Goal: Transaction & Acquisition: Purchase product/service

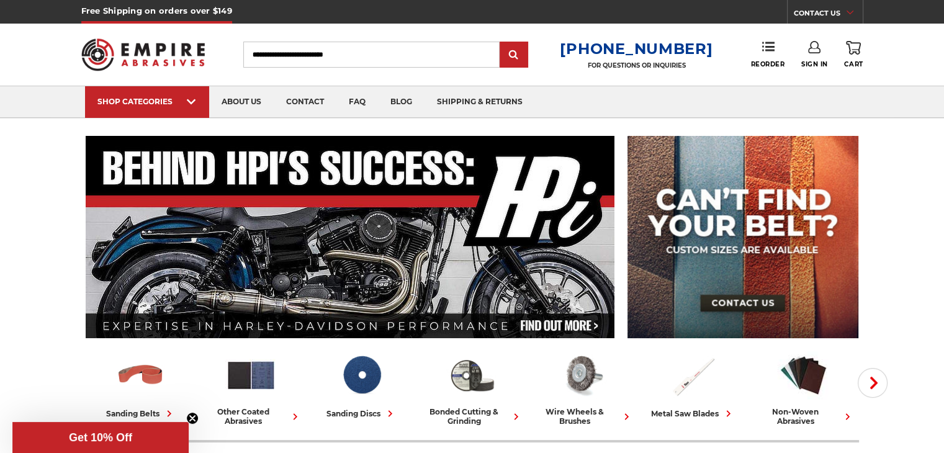
click at [293, 48] on input "Search" at bounding box center [371, 55] width 256 height 26
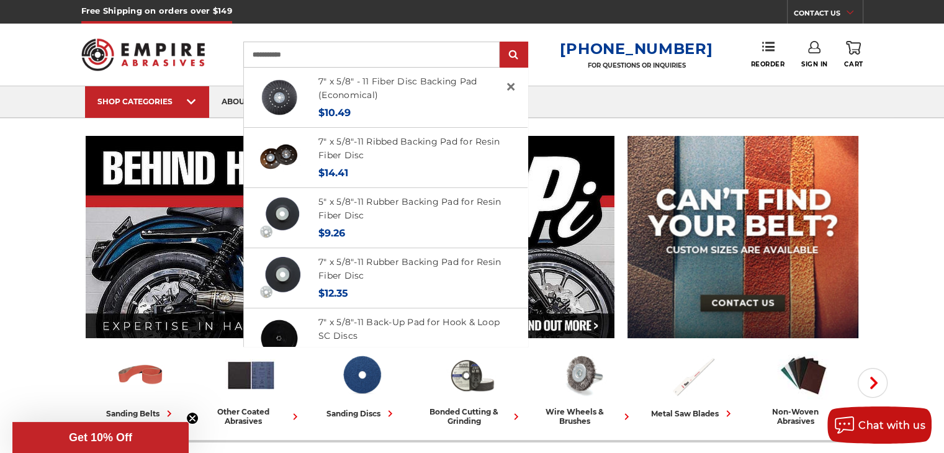
type input "**********"
click at [502, 43] on input "submit" at bounding box center [514, 55] width 25 height 25
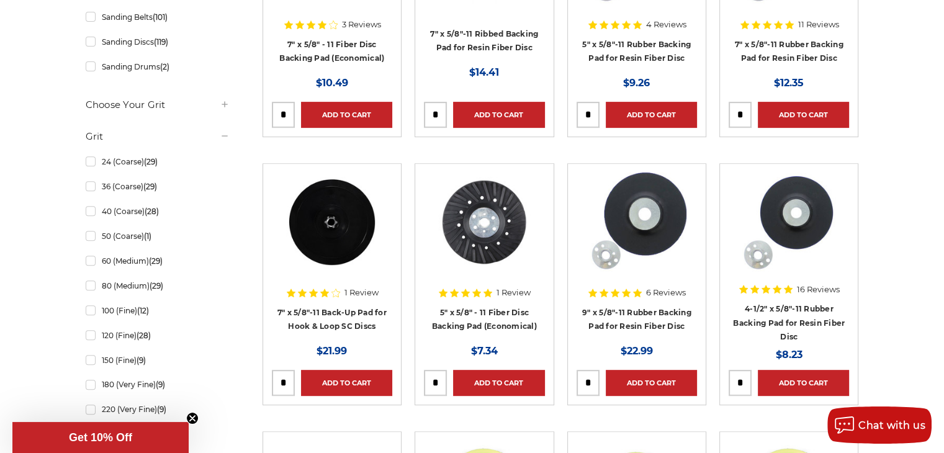
scroll to position [497, 0]
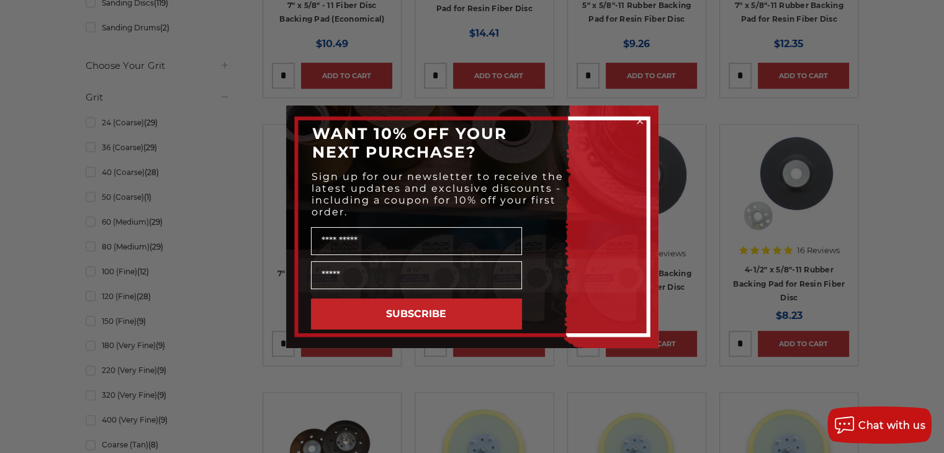
click at [638, 116] on circle "Close dialog" at bounding box center [640, 121] width 12 height 12
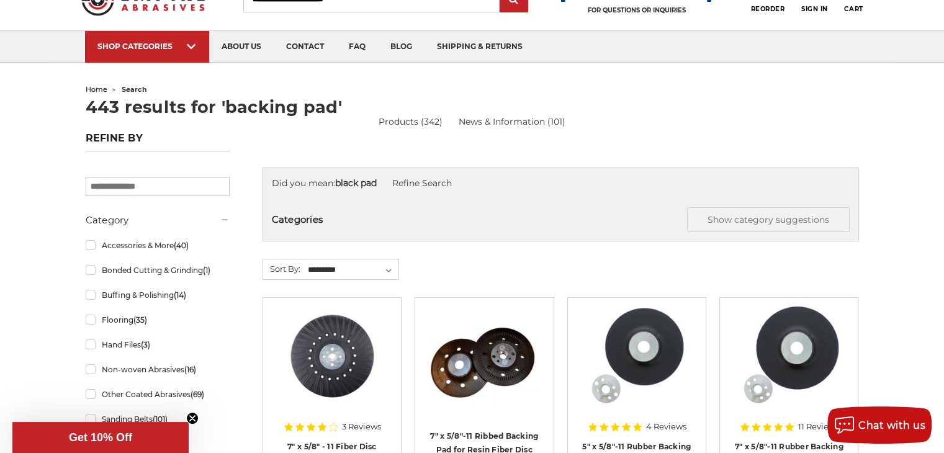
scroll to position [0, 0]
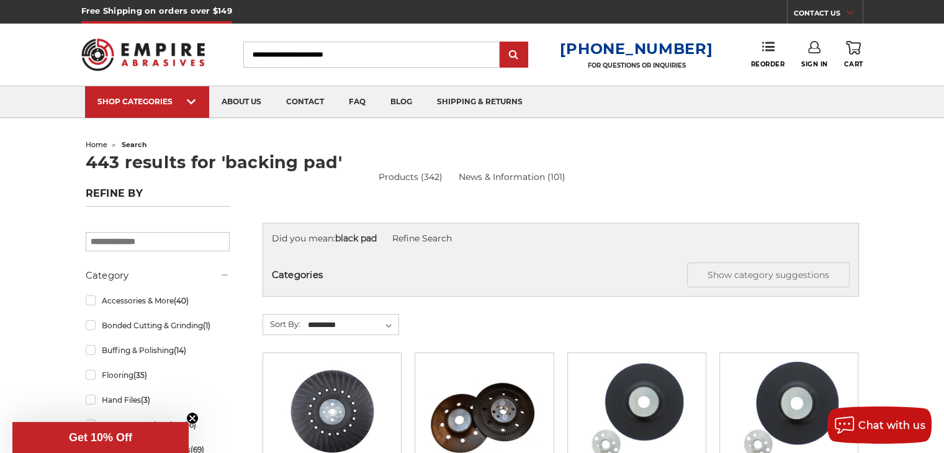
click at [373, 52] on input "Search" at bounding box center [371, 55] width 256 height 26
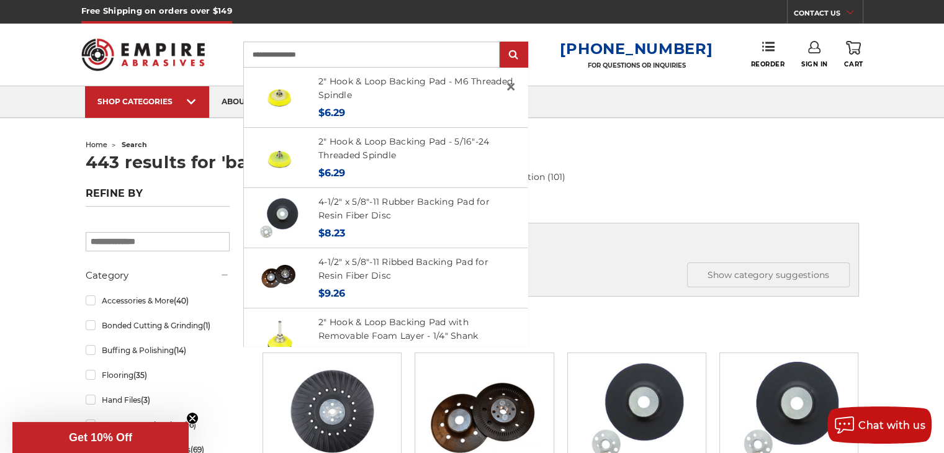
type input "**********"
click at [502, 43] on input "submit" at bounding box center [514, 55] width 25 height 25
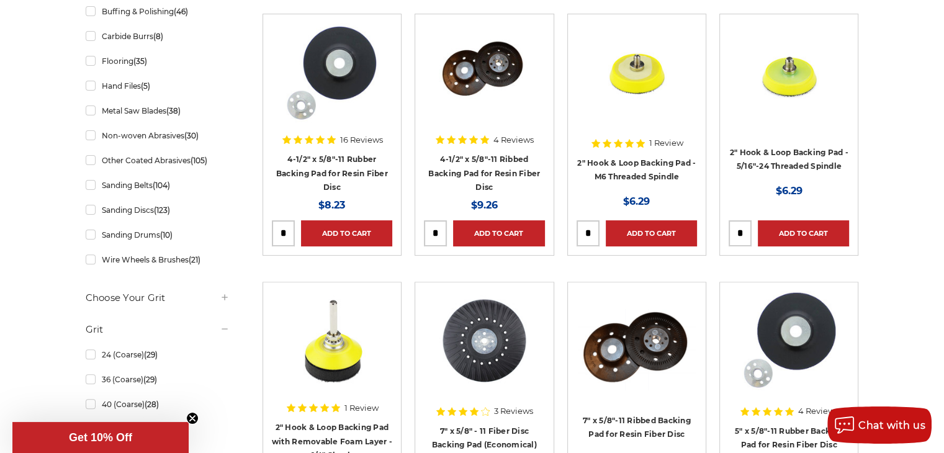
scroll to position [310, 0]
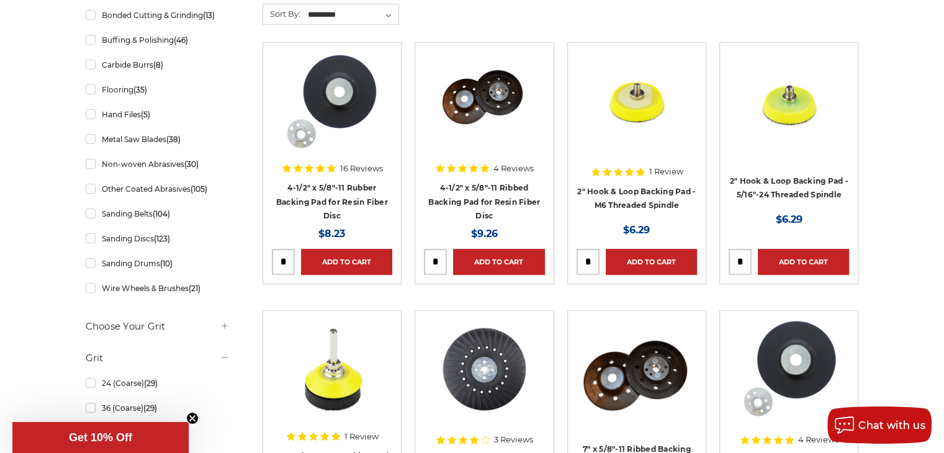
click at [470, 97] on img at bounding box center [485, 101] width 100 height 99
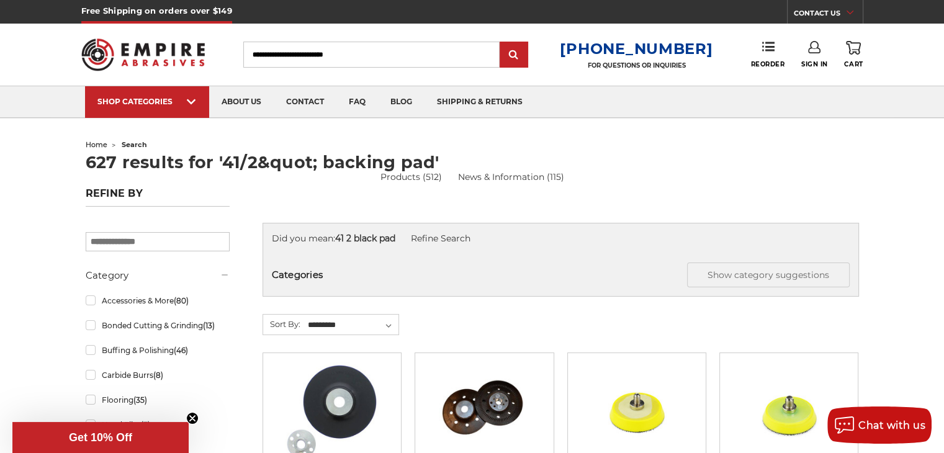
click at [337, 392] on img at bounding box center [331, 411] width 99 height 99
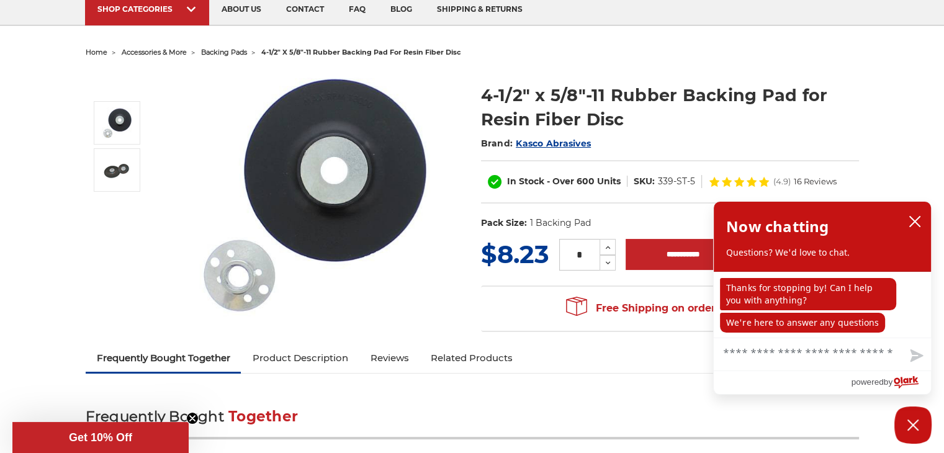
scroll to position [62, 0]
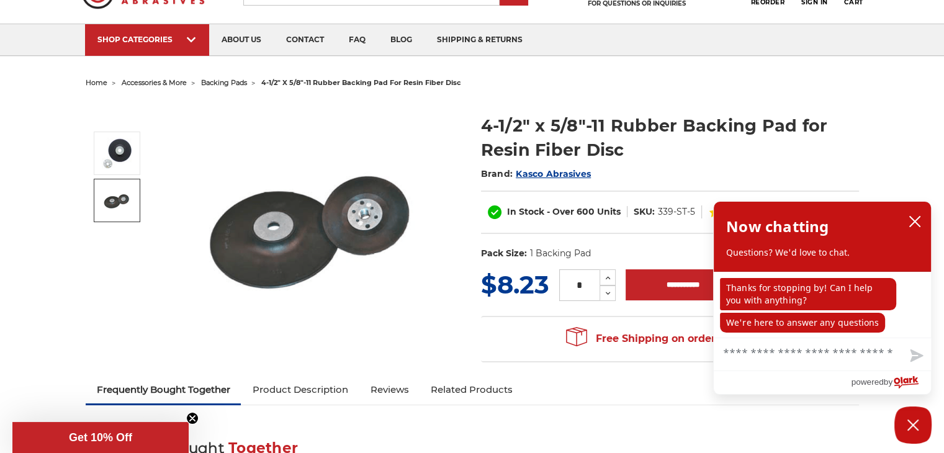
click at [109, 192] on img at bounding box center [117, 200] width 31 height 31
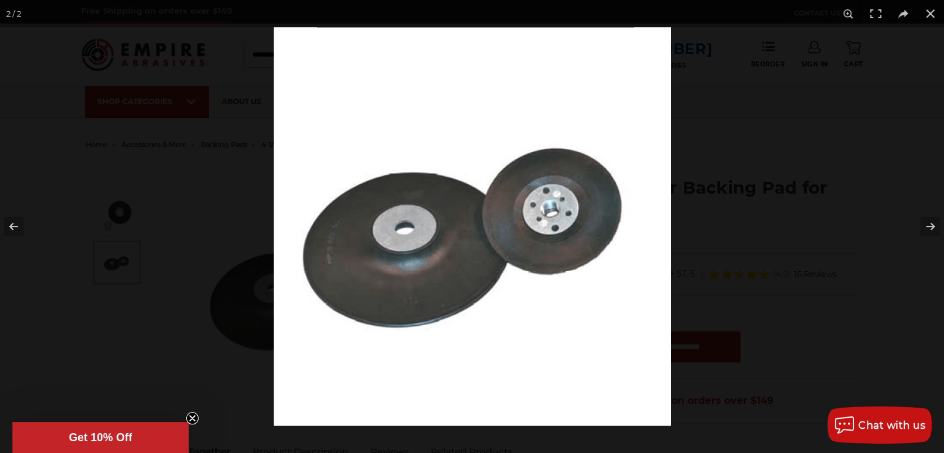
click at [557, 212] on img at bounding box center [472, 226] width 397 height 399
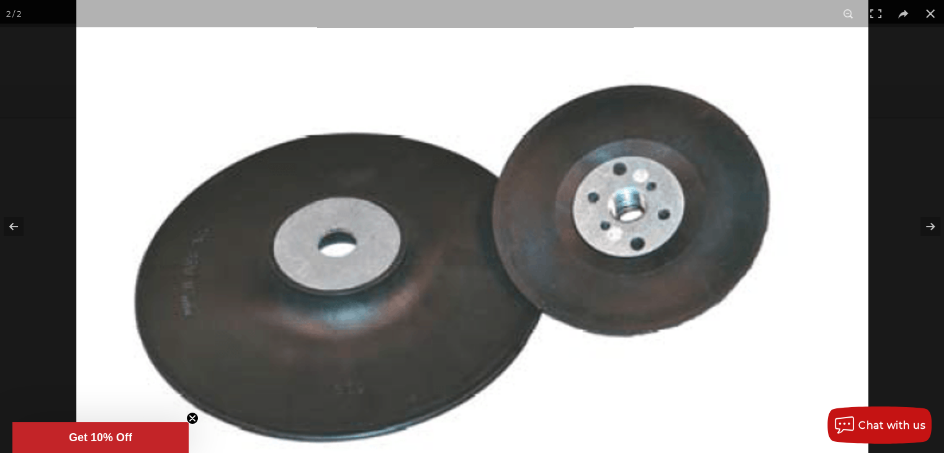
click at [625, 219] on img at bounding box center [472, 241] width 792 height 795
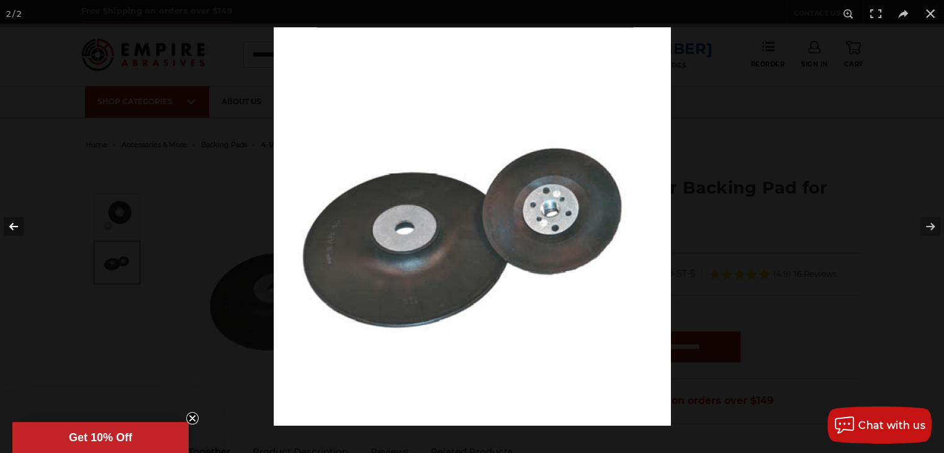
click at [12, 222] on button at bounding box center [21, 227] width 43 height 62
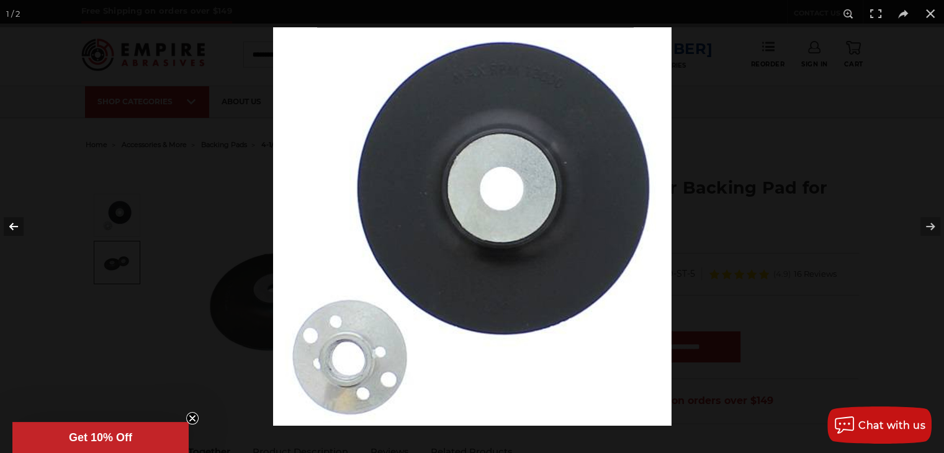
click at [7, 224] on button at bounding box center [21, 227] width 43 height 62
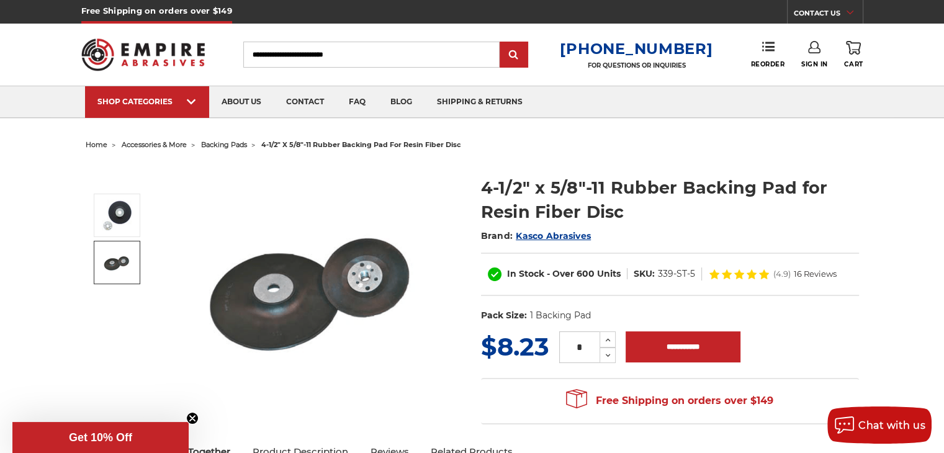
click at [276, 278] on img at bounding box center [316, 288] width 248 height 250
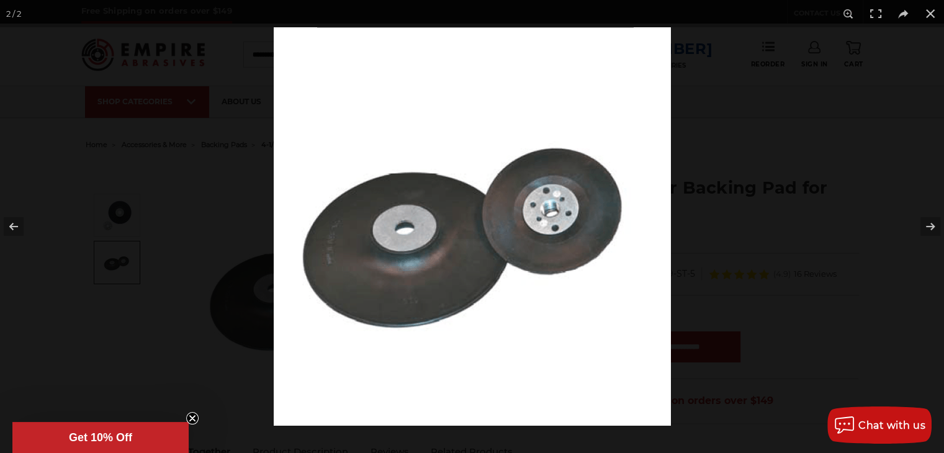
click at [410, 228] on img at bounding box center [472, 226] width 397 height 399
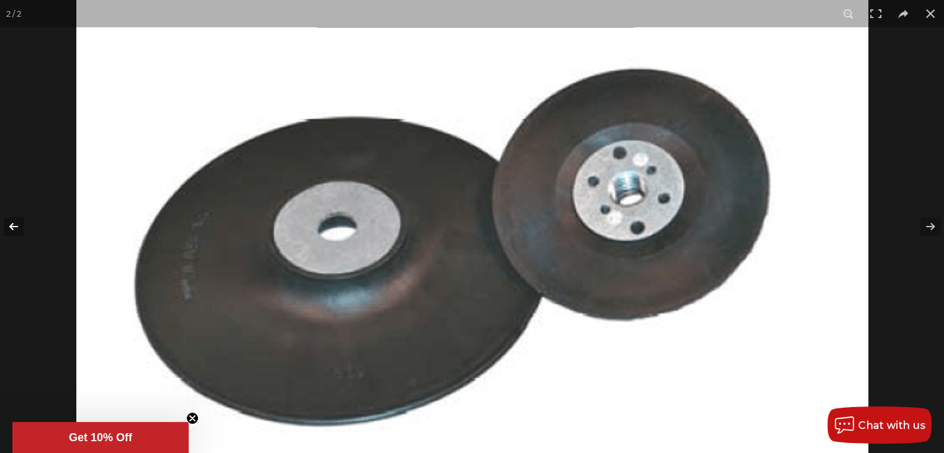
scroll to position [435, 0]
click at [16, 224] on button at bounding box center [21, 227] width 43 height 62
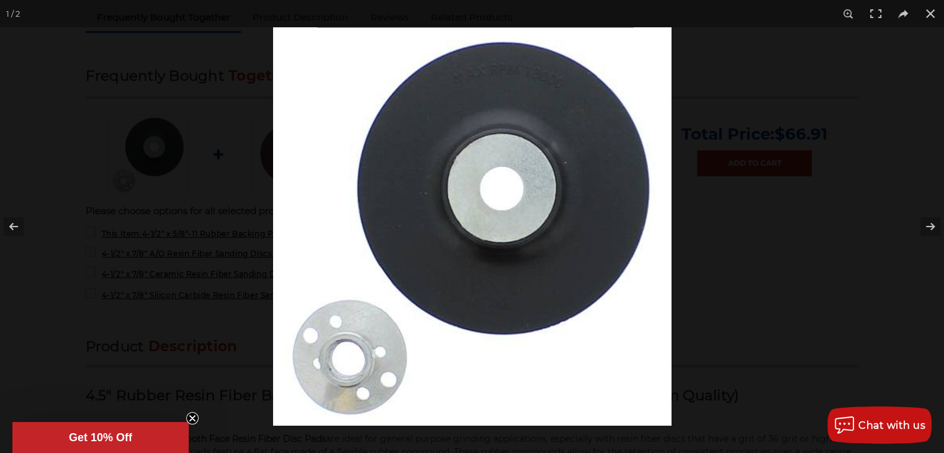
click at [359, 356] on img at bounding box center [472, 226] width 399 height 399
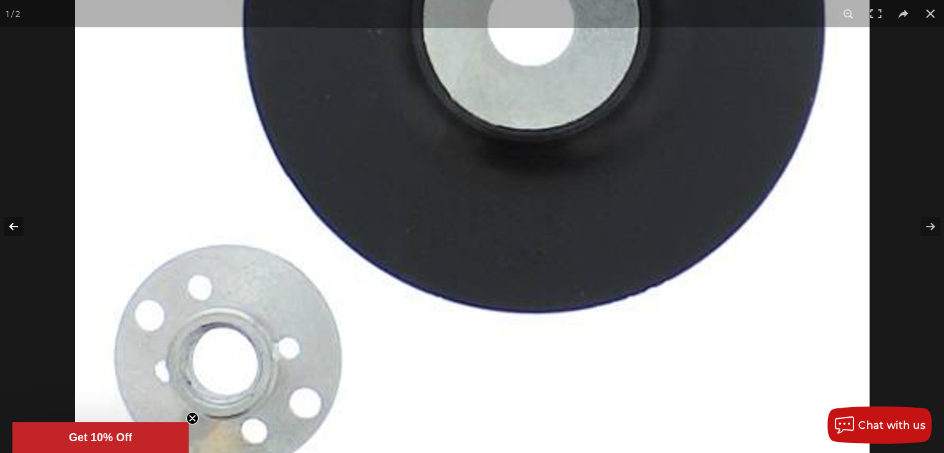
click at [12, 226] on button at bounding box center [21, 227] width 43 height 62
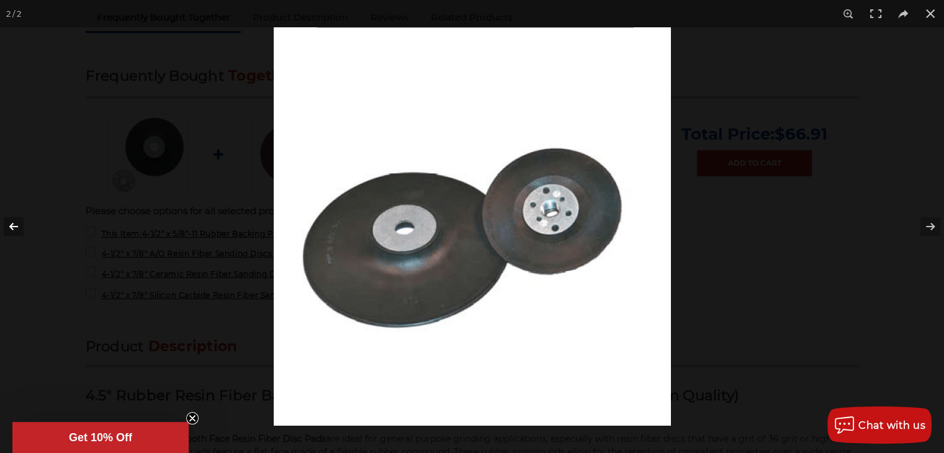
click at [7, 227] on button at bounding box center [21, 227] width 43 height 62
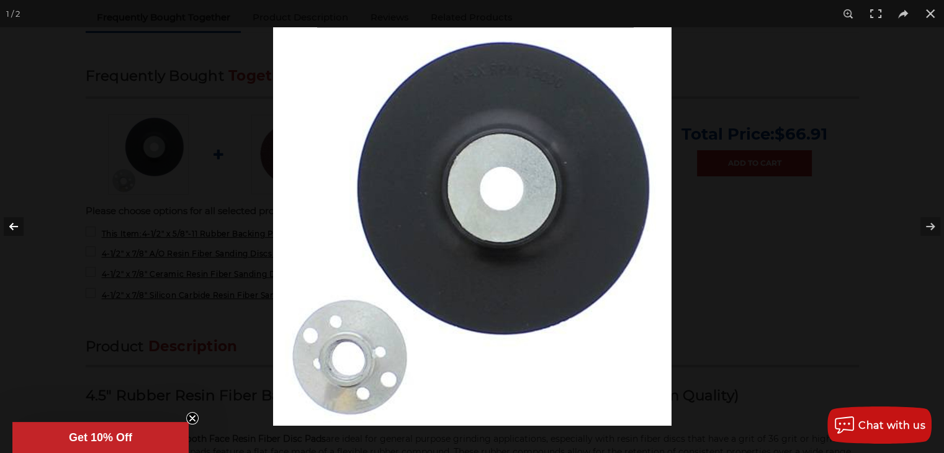
click at [9, 227] on button at bounding box center [21, 227] width 43 height 62
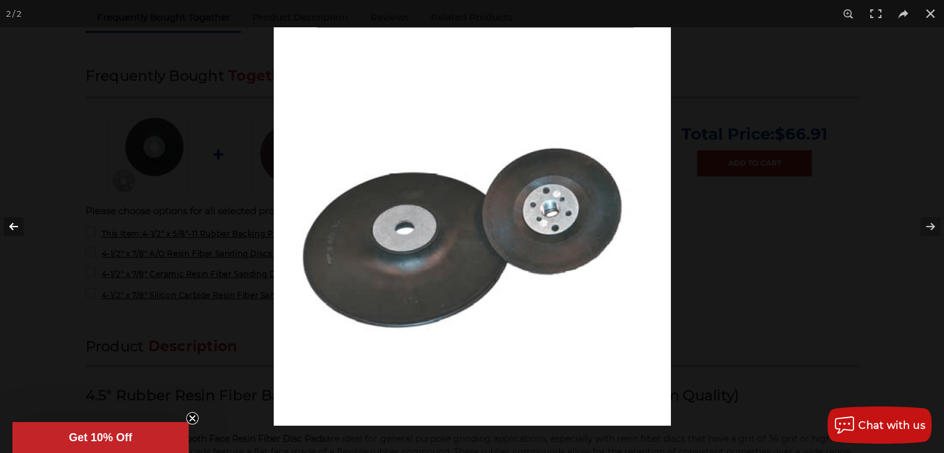
click at [10, 227] on button at bounding box center [21, 227] width 43 height 62
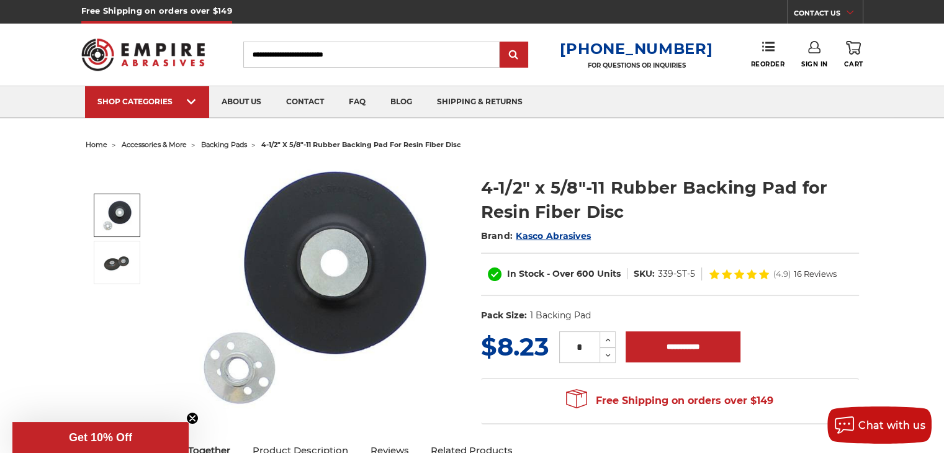
click at [227, 382] on img at bounding box center [316, 287] width 248 height 248
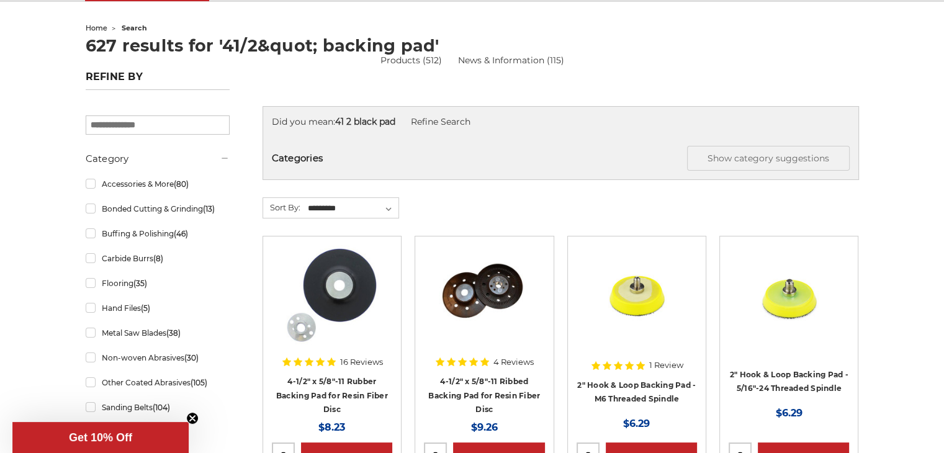
scroll to position [165, 0]
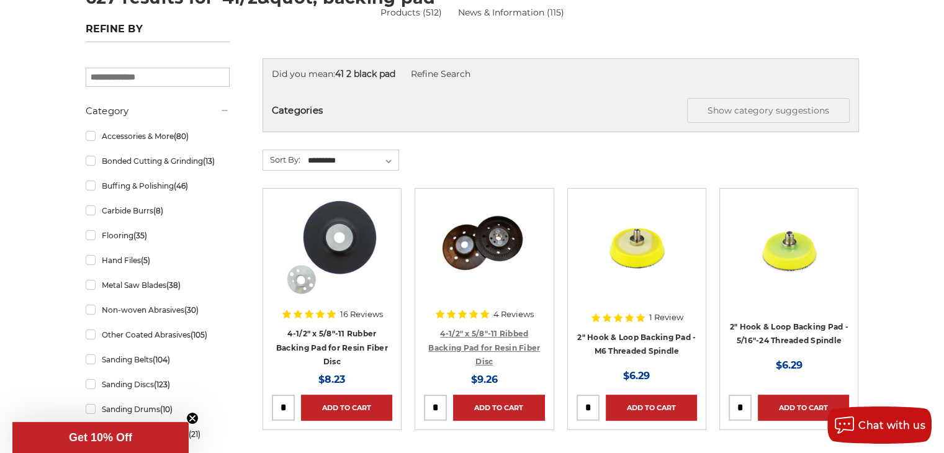
click at [496, 332] on link "4-1/2" x 5/8"-11 Ribbed Backing Pad for Resin Fiber Disc" at bounding box center [484, 347] width 112 height 37
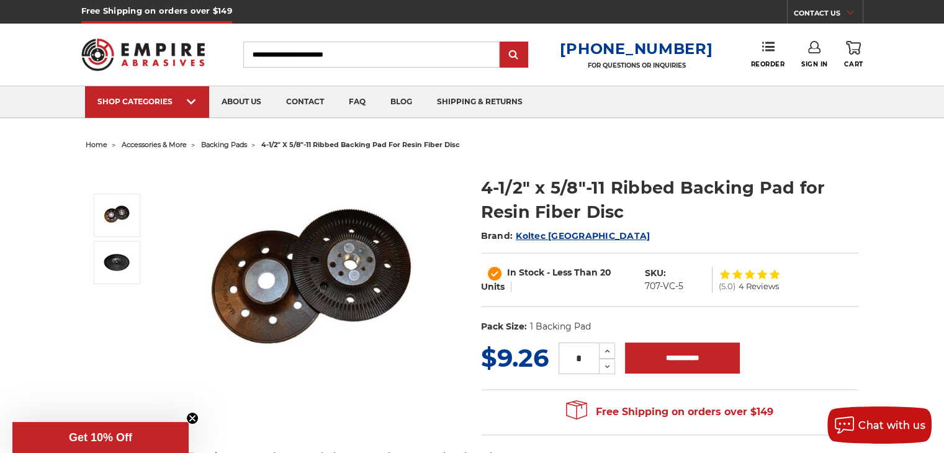
click at [354, 261] on img at bounding box center [316, 287] width 248 height 248
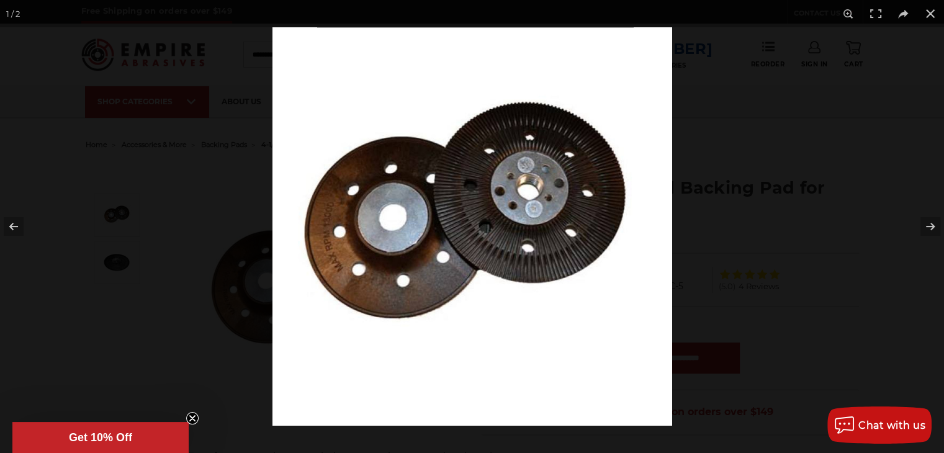
click at [534, 187] on img at bounding box center [473, 226] width 400 height 399
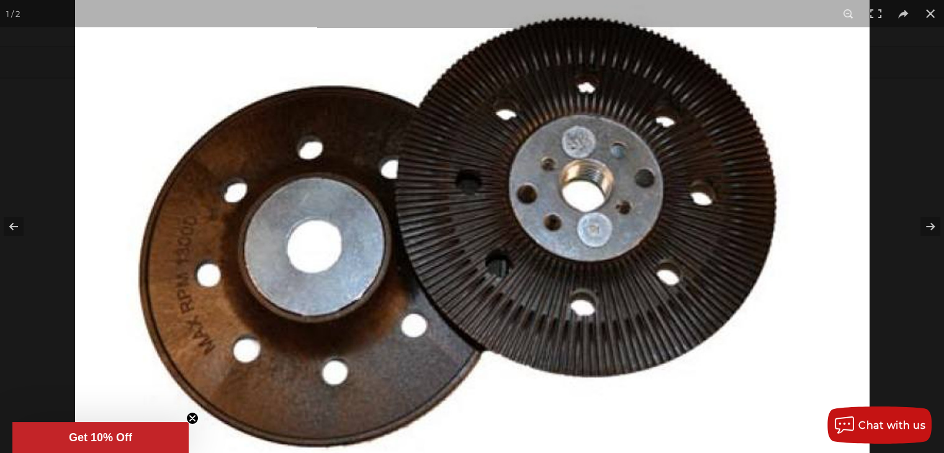
scroll to position [248, 0]
click at [14, 226] on button at bounding box center [21, 227] width 43 height 62
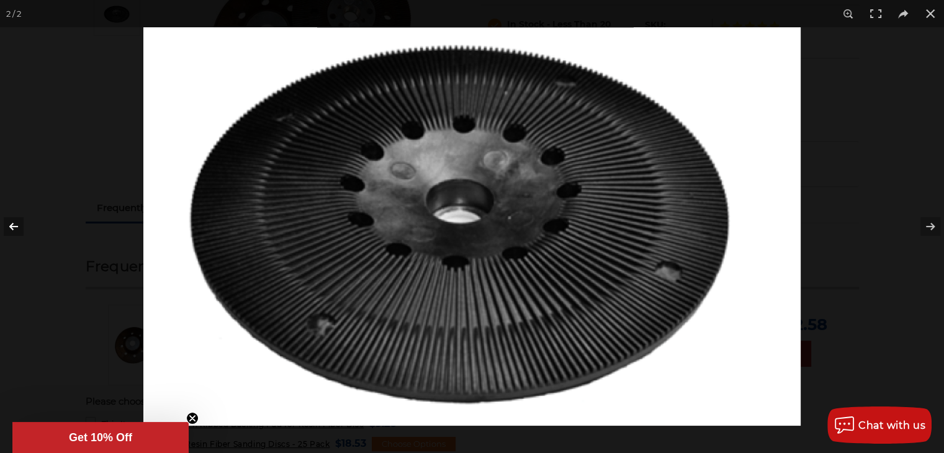
click at [16, 225] on button at bounding box center [21, 227] width 43 height 62
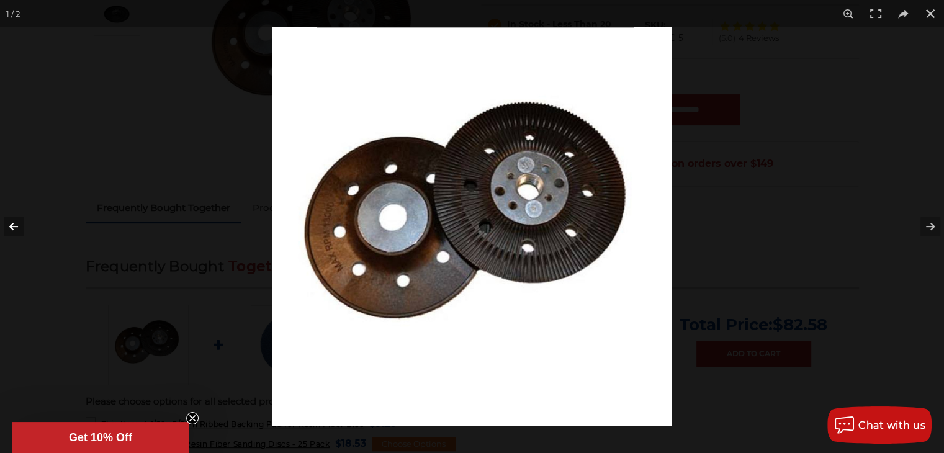
click at [17, 225] on button at bounding box center [21, 227] width 43 height 62
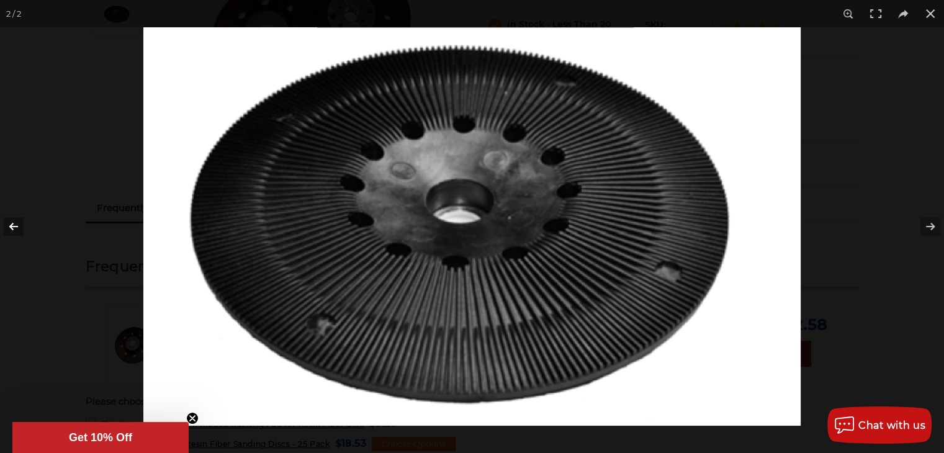
click at [17, 225] on button at bounding box center [21, 227] width 43 height 62
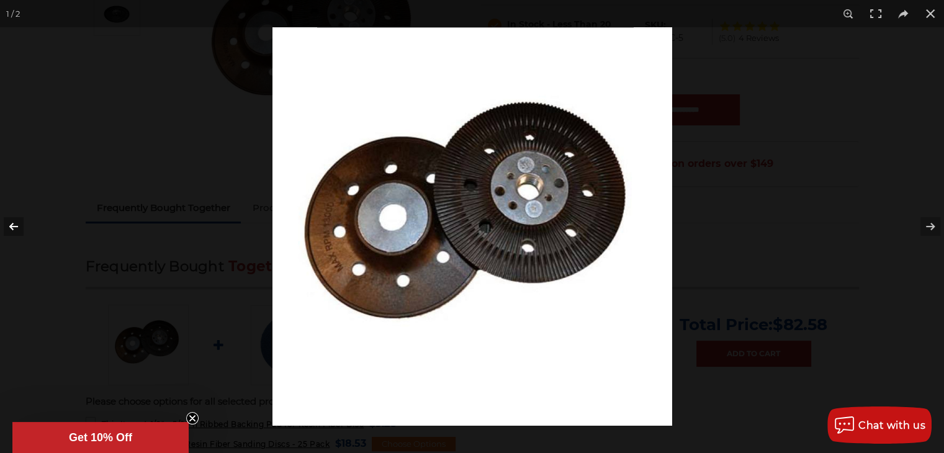
click at [11, 225] on button at bounding box center [21, 227] width 43 height 62
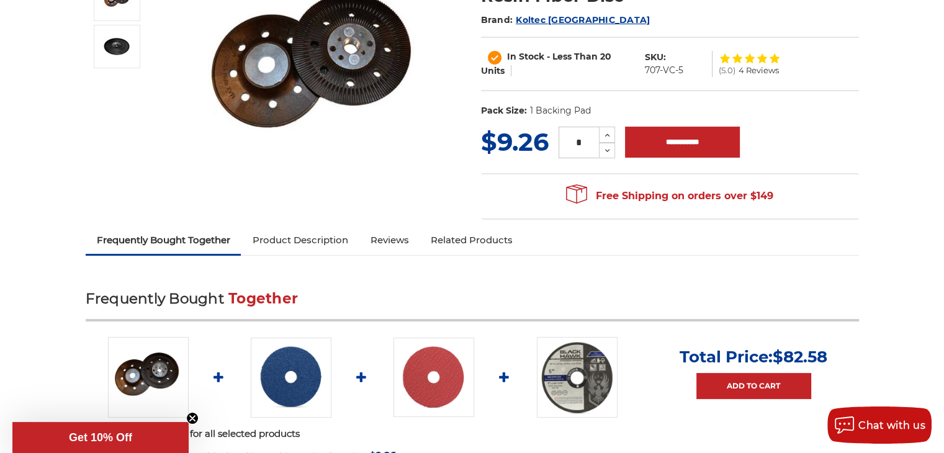
scroll to position [62, 0]
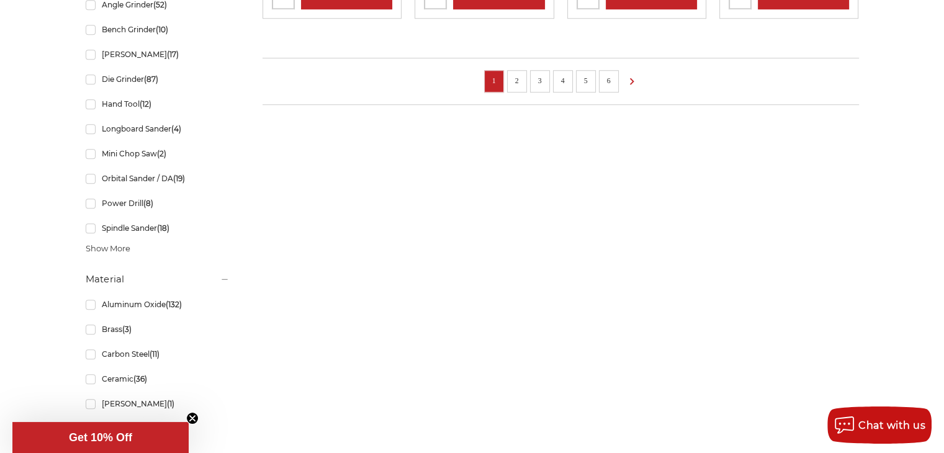
scroll to position [993, 0]
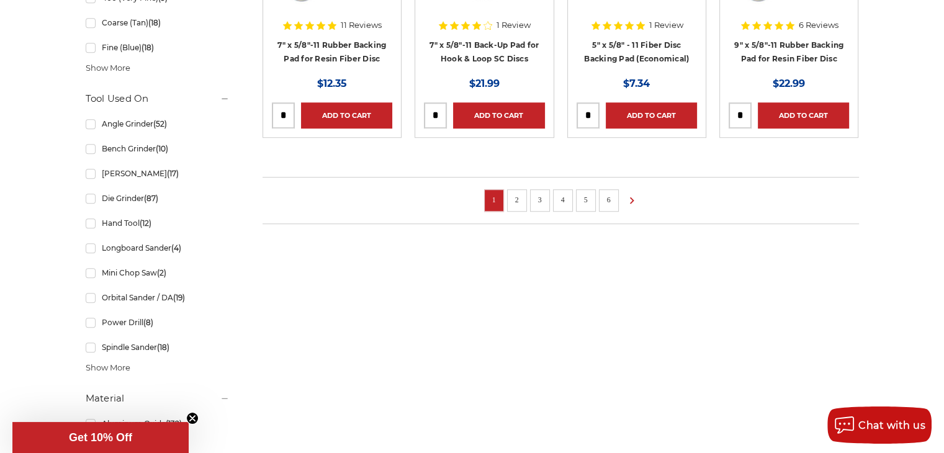
click at [514, 197] on link "2" at bounding box center [517, 200] width 12 height 14
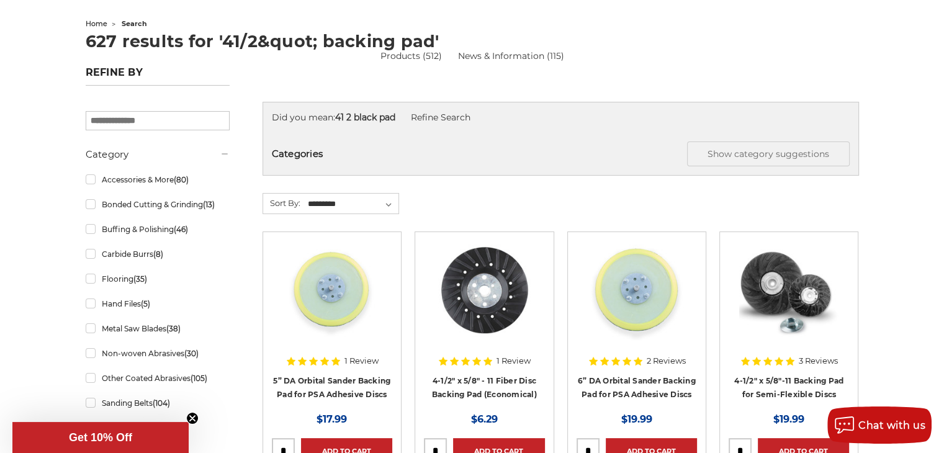
scroll to position [248, 0]
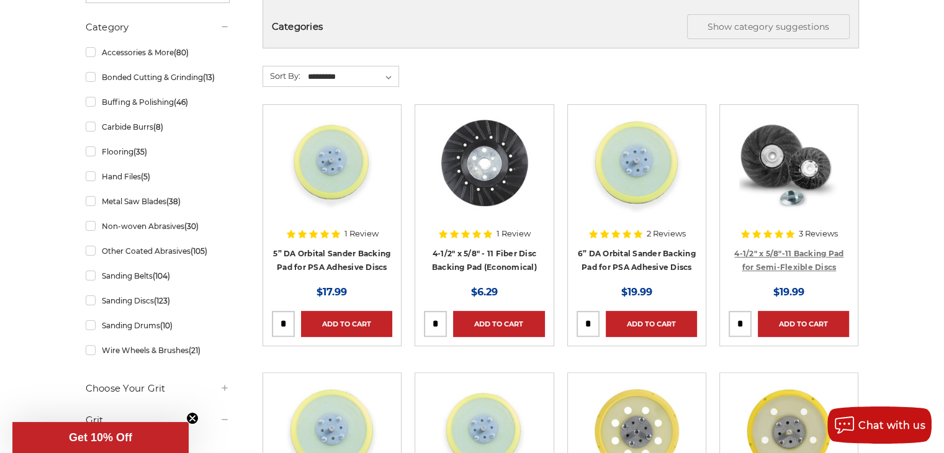
click at [803, 267] on link "4-1/2" x 5/8"-11 Backing Pad for Semi-Flexible Discs" at bounding box center [788, 261] width 109 height 24
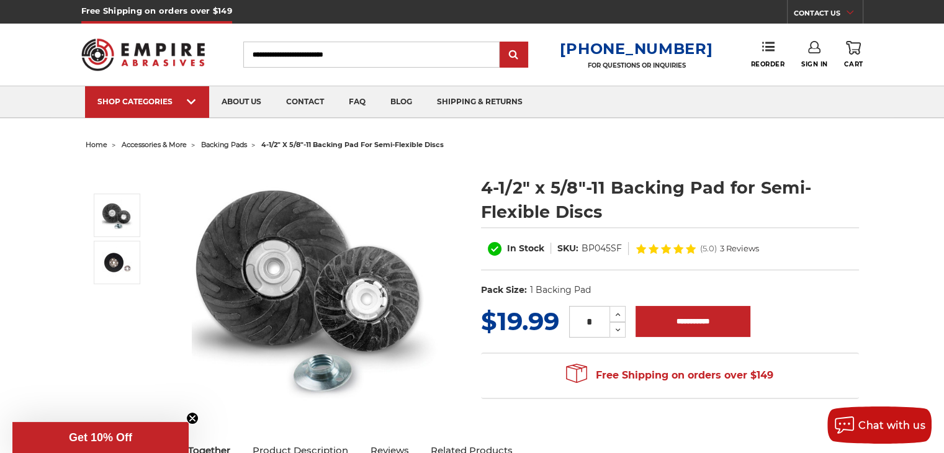
click at [268, 262] on img at bounding box center [316, 287] width 248 height 248
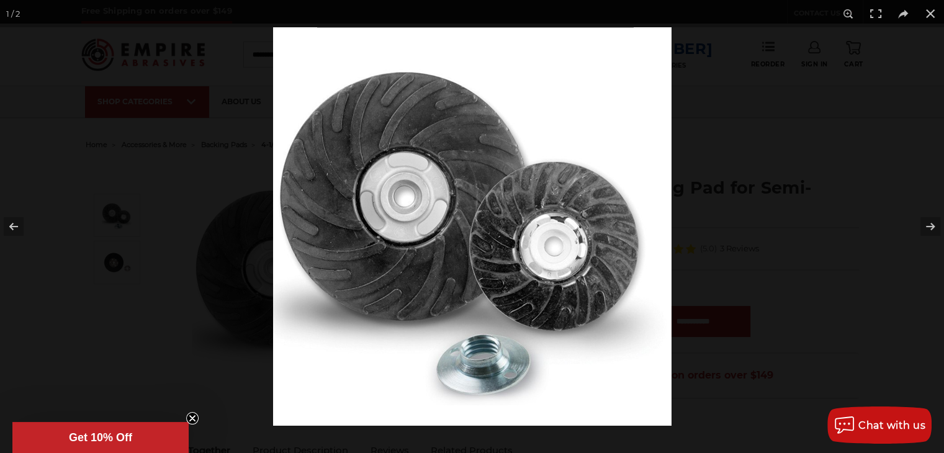
click at [416, 194] on img at bounding box center [472, 226] width 399 height 399
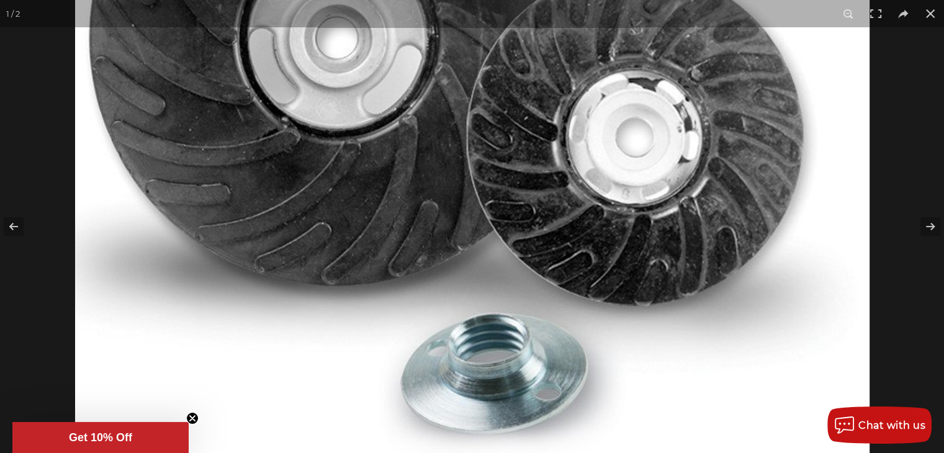
scroll to position [869, 0]
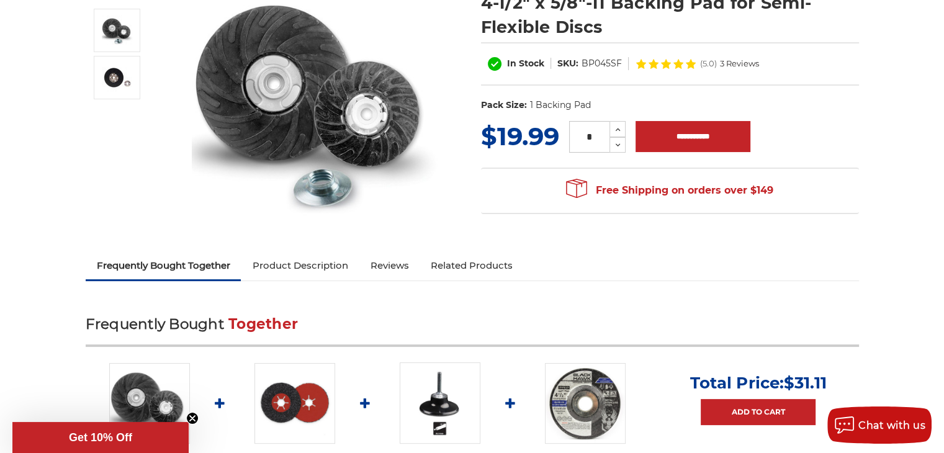
scroll to position [186, 0]
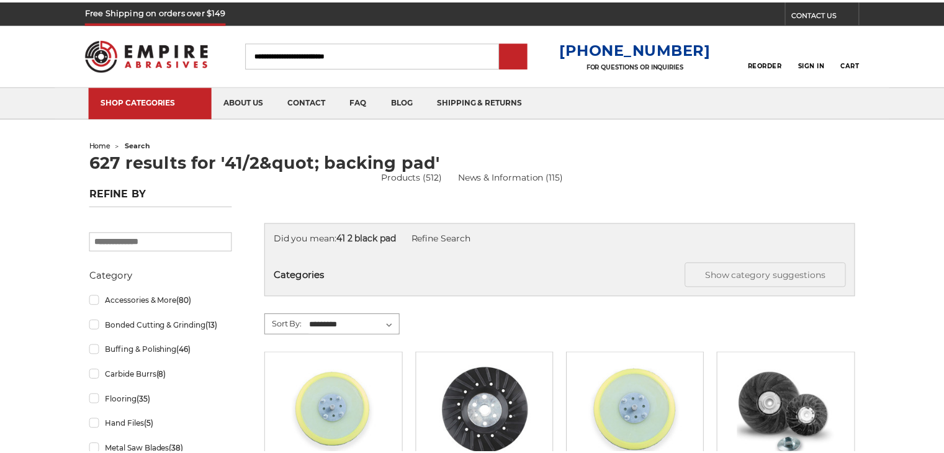
scroll to position [248, 0]
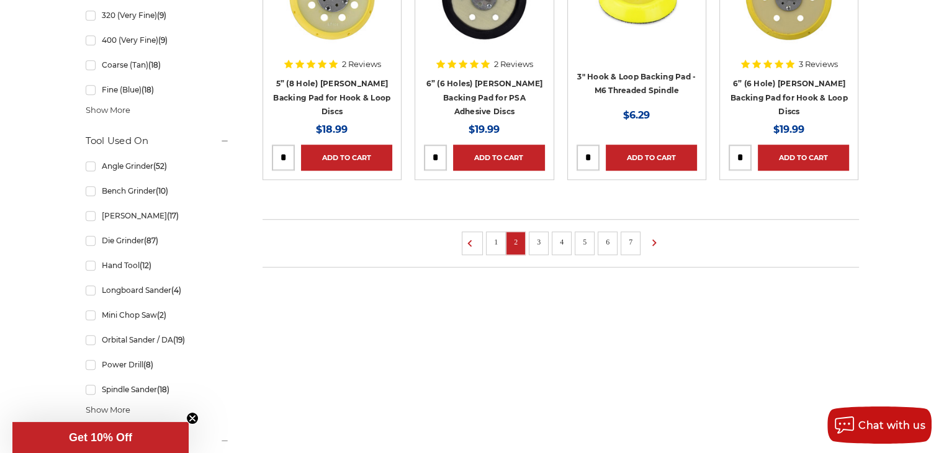
scroll to position [1055, 0]
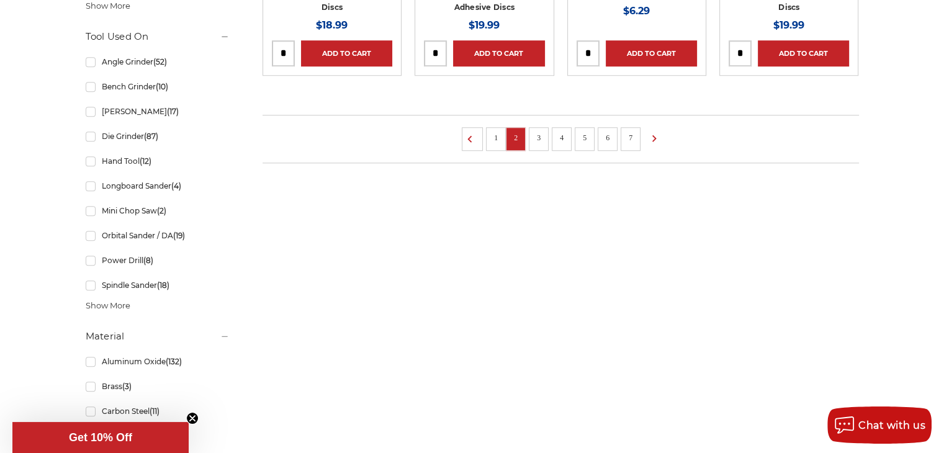
click at [539, 131] on link "3" at bounding box center [539, 138] width 12 height 14
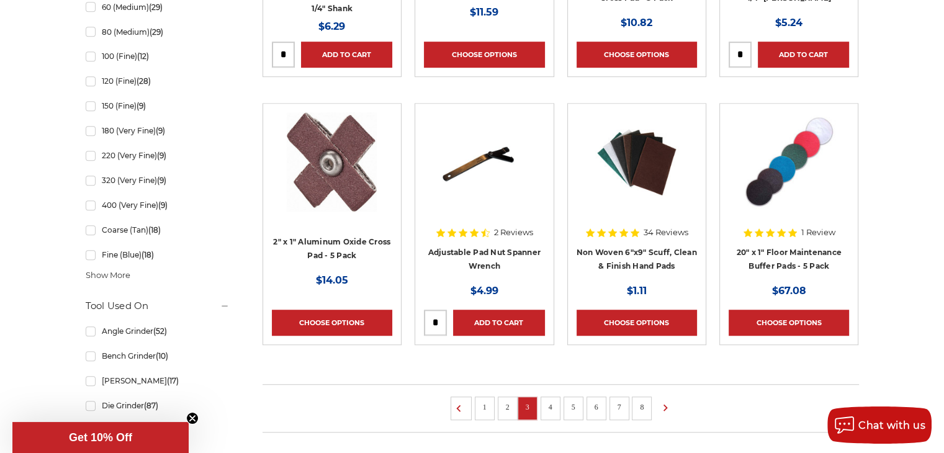
scroll to position [931, 0]
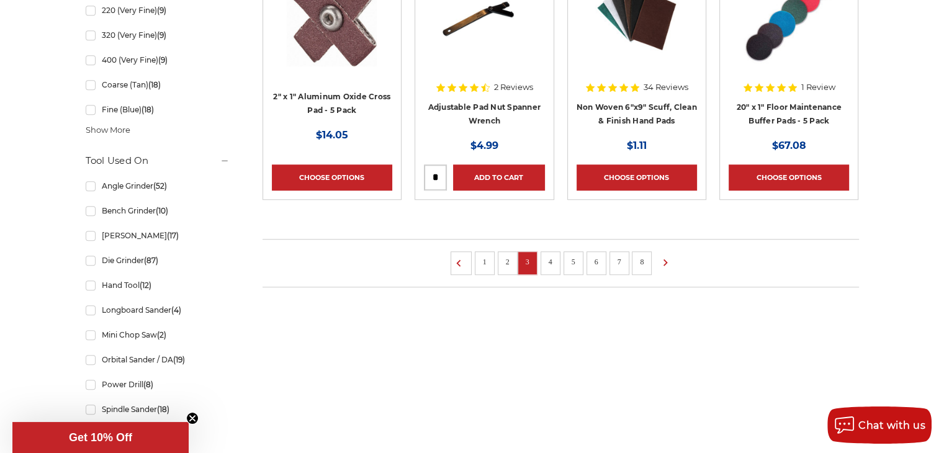
click at [548, 259] on link "4" at bounding box center [550, 262] width 12 height 14
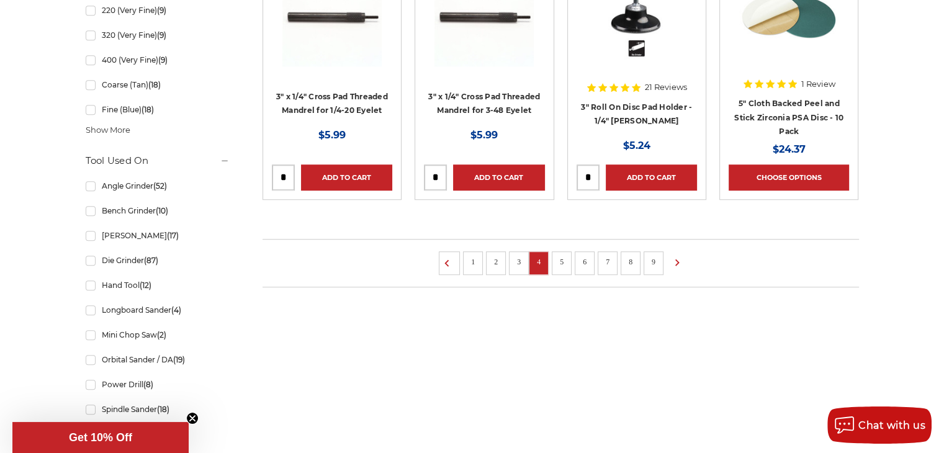
scroll to position [1055, 0]
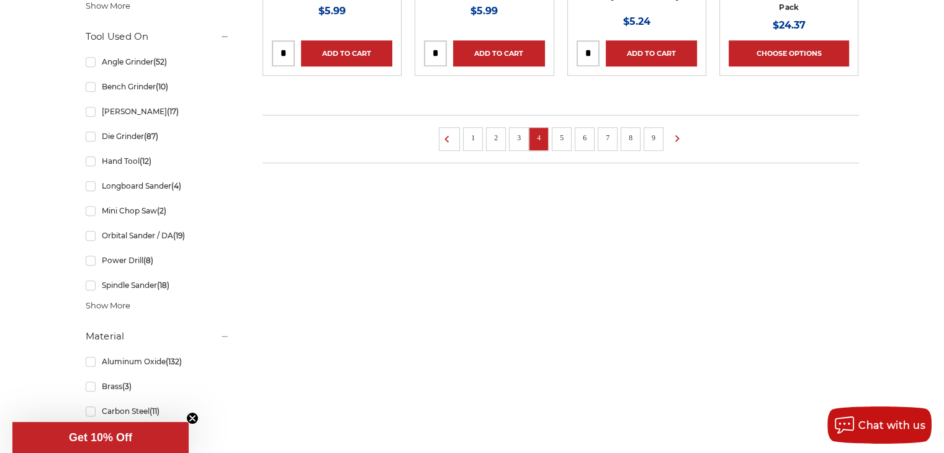
click at [561, 133] on link "5" at bounding box center [562, 138] width 12 height 14
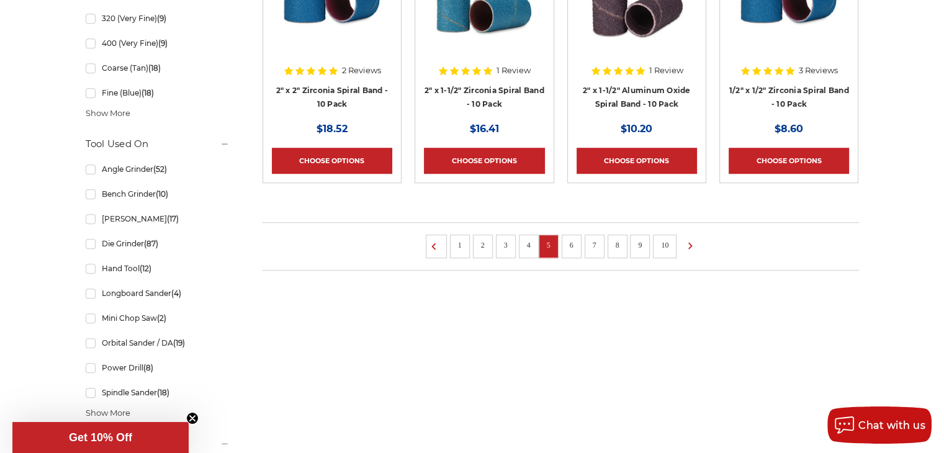
scroll to position [1055, 0]
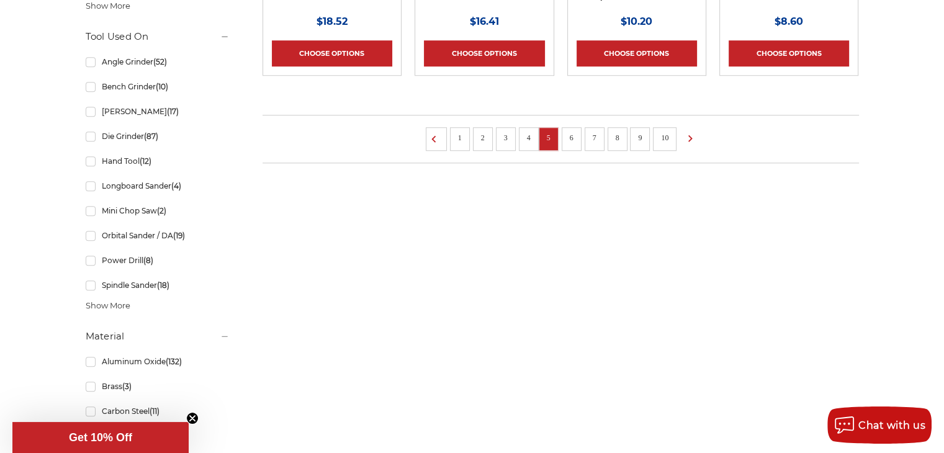
click at [572, 138] on link "6" at bounding box center [572, 138] width 12 height 14
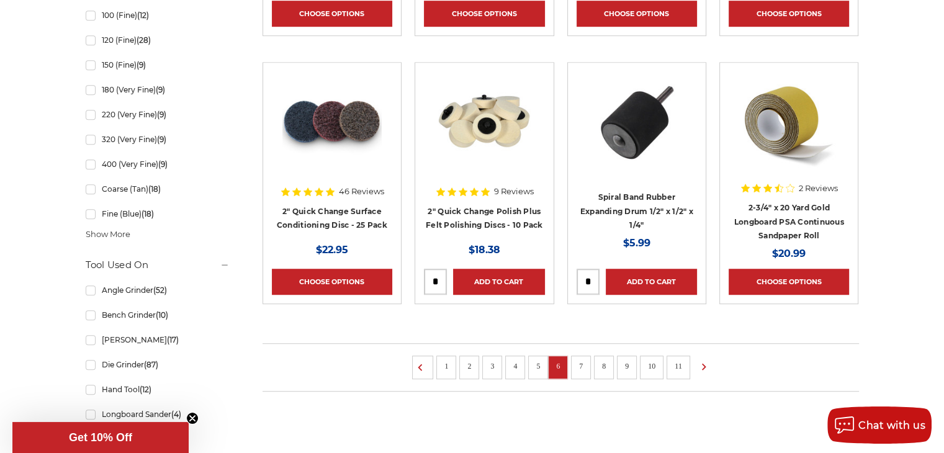
scroll to position [869, 0]
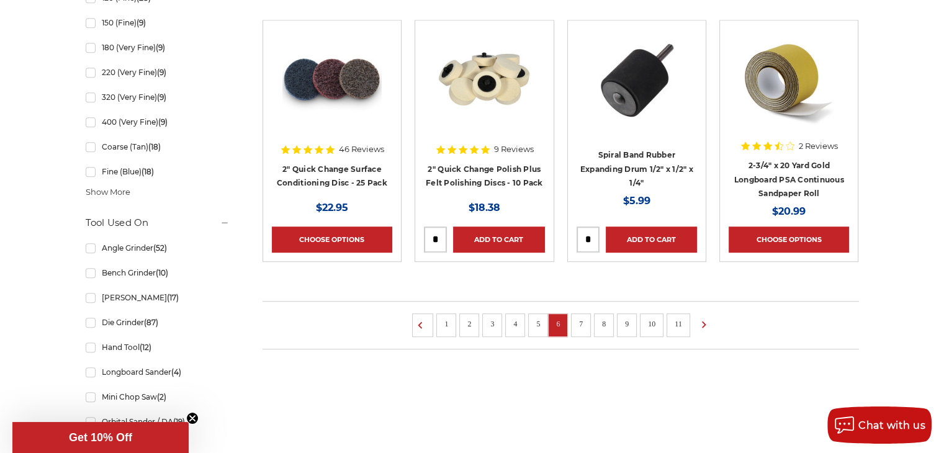
click at [579, 322] on link "7" at bounding box center [581, 324] width 12 height 14
